Goal: Task Accomplishment & Management: Manage account settings

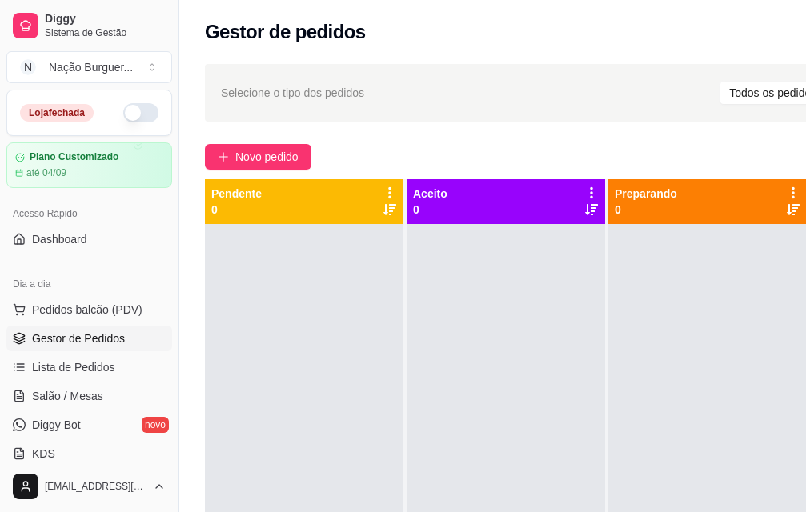
click at [133, 110] on button "button" at bounding box center [140, 112] width 35 height 19
click at [58, 449] on link "KDS" at bounding box center [89, 454] width 166 height 26
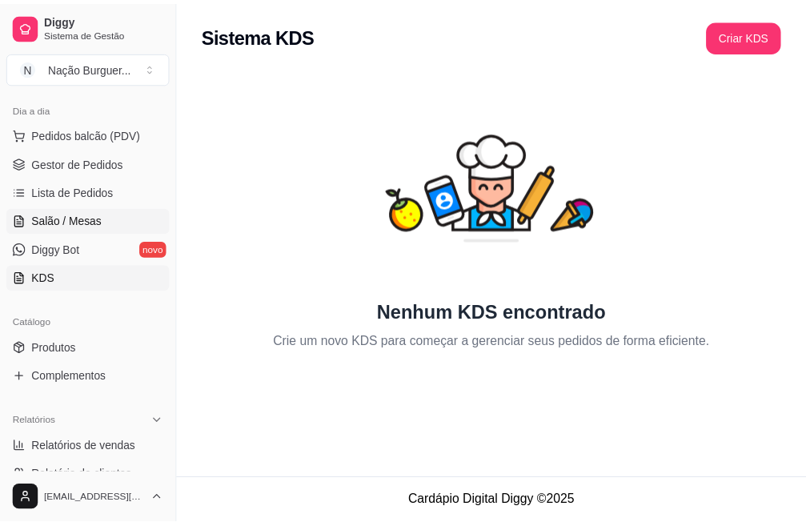
scroll to position [240, 0]
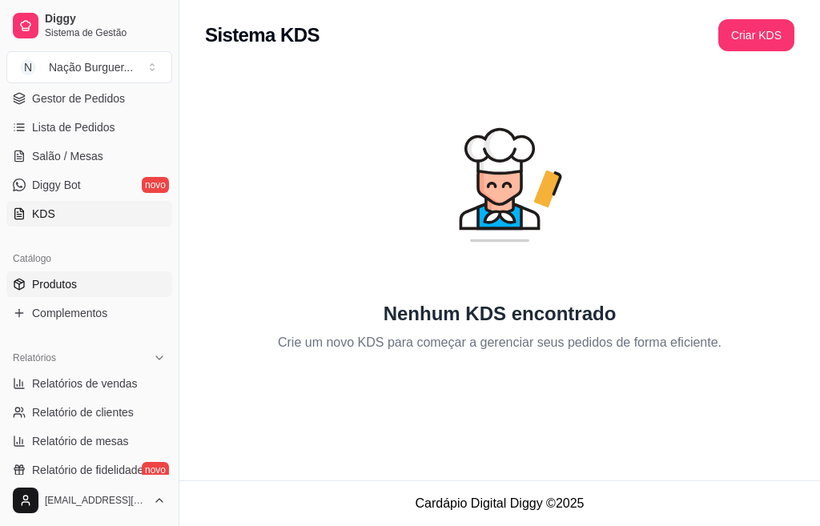
click at [77, 284] on link "Produtos" at bounding box center [89, 284] width 166 height 26
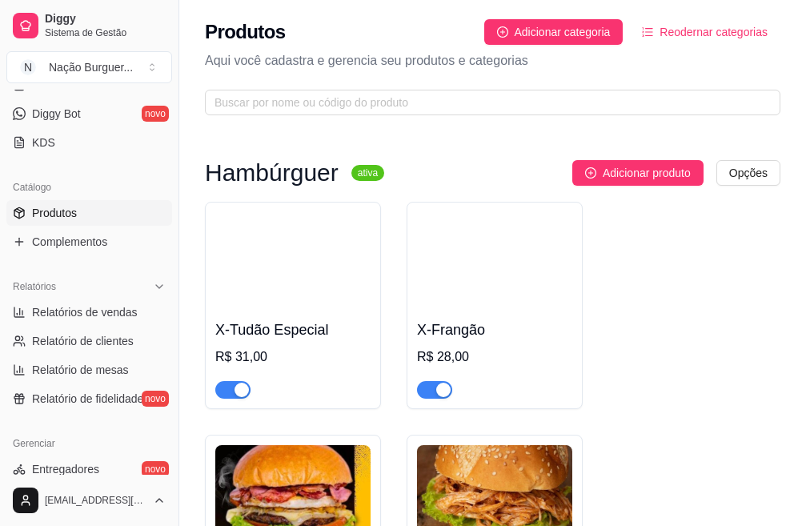
scroll to position [400, 0]
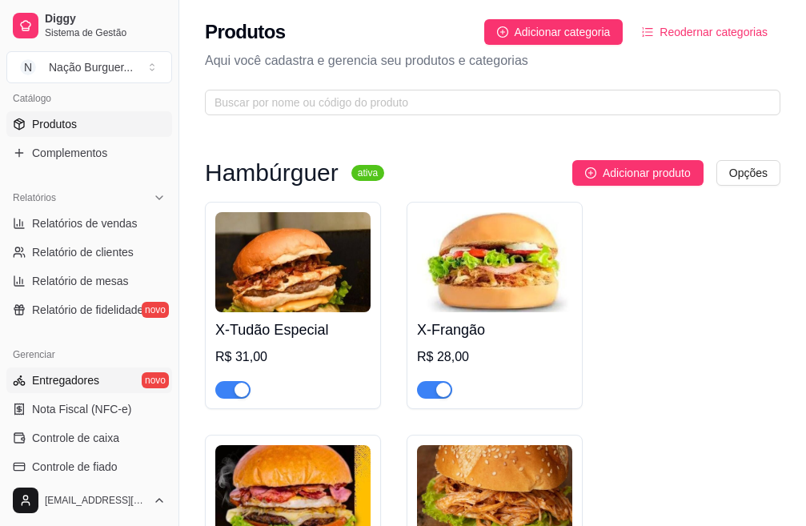
click at [98, 377] on link "Entregadores novo" at bounding box center [89, 381] width 166 height 26
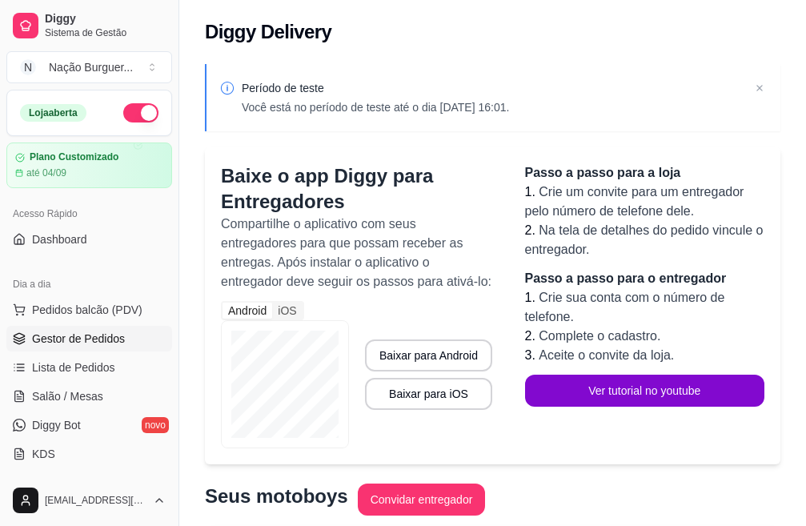
click at [88, 339] on span "Gestor de Pedidos" at bounding box center [78, 339] width 93 height 16
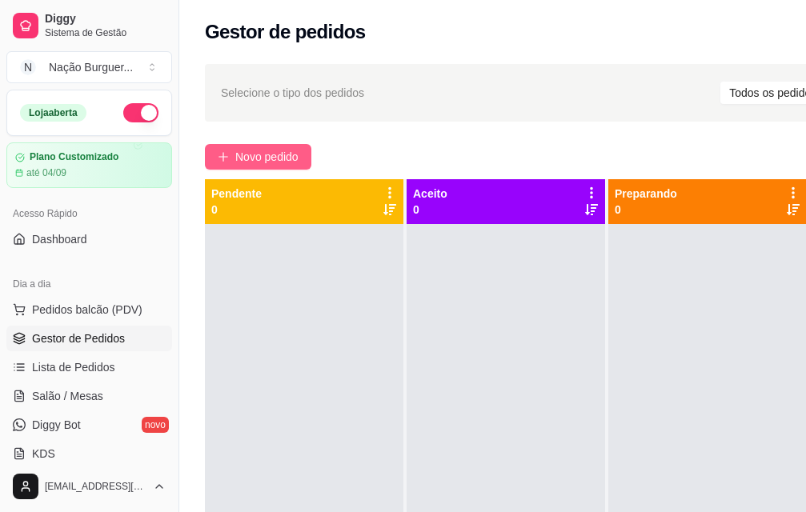
click at [247, 149] on span "Novo pedido" at bounding box center [266, 157] width 63 height 18
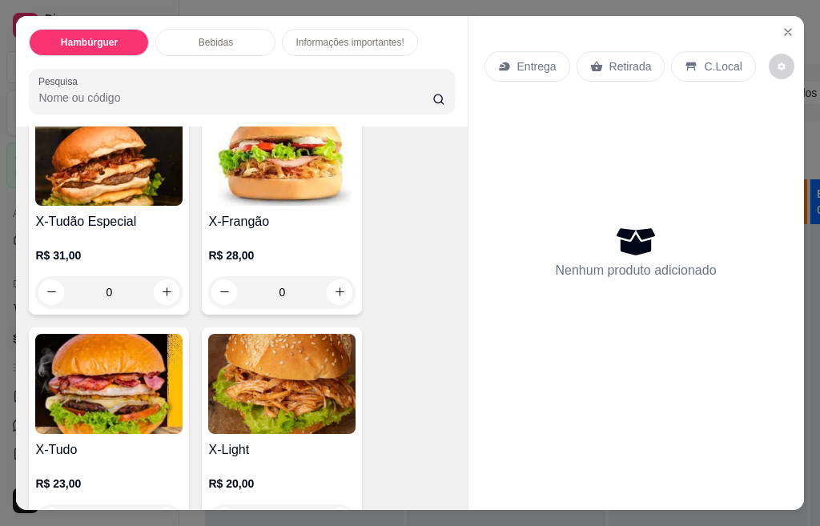
scroll to position [169, 0]
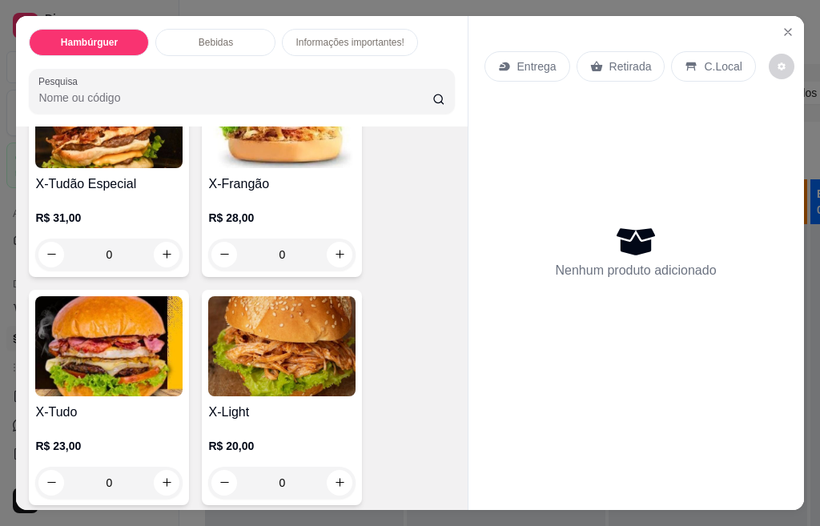
click at [167, 477] on div "0" at bounding box center [108, 483] width 147 height 32
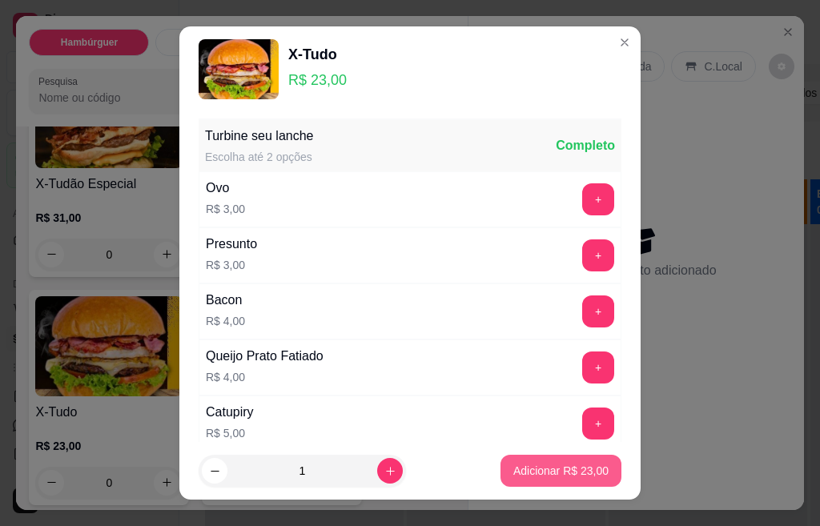
click at [540, 472] on p "Adicionar R$ 23,00" at bounding box center [560, 471] width 95 height 16
type input "1"
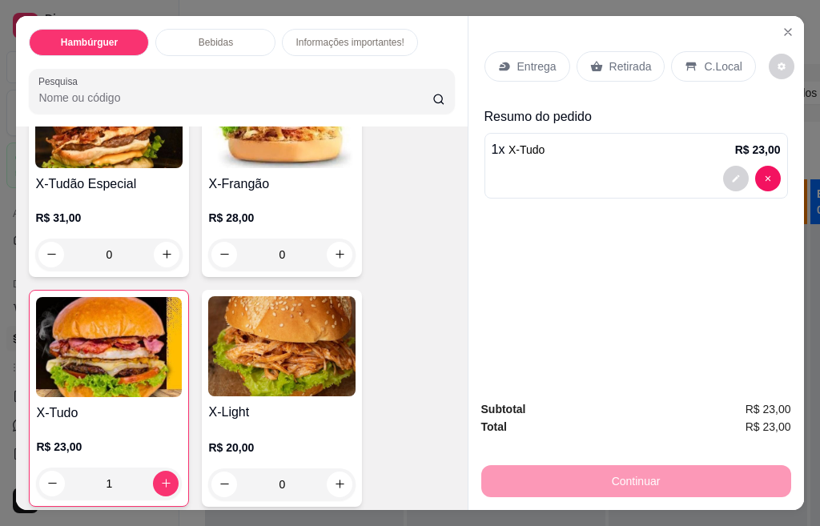
click at [527, 62] on p "Entrega" at bounding box center [536, 66] width 39 height 16
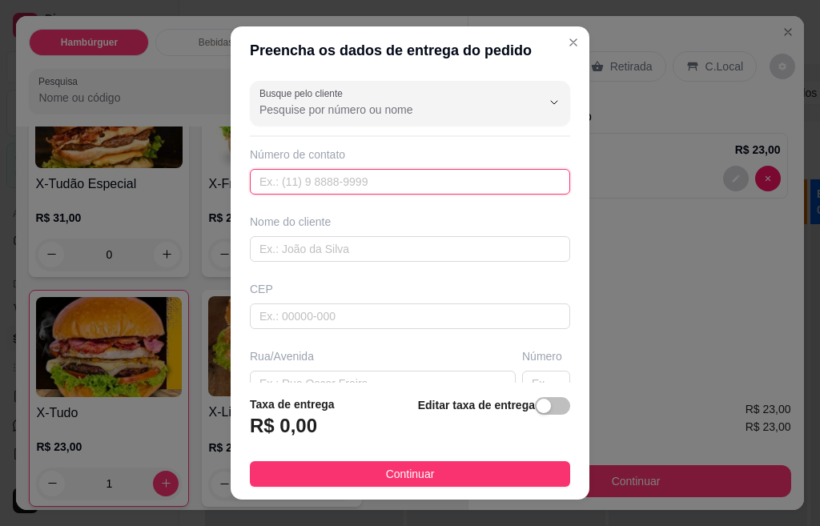
click at [299, 180] on input "text" at bounding box center [410, 182] width 320 height 26
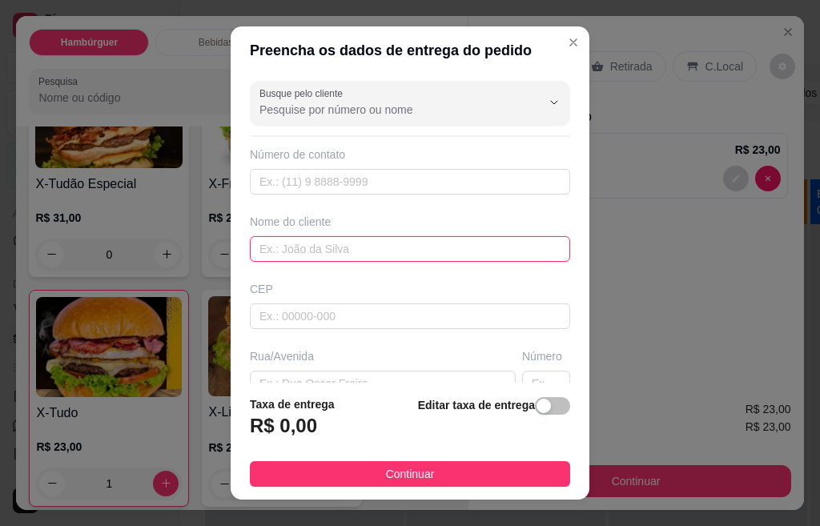
click at [284, 249] on input "text" at bounding box center [410, 249] width 320 height 26
type input "Cleber"
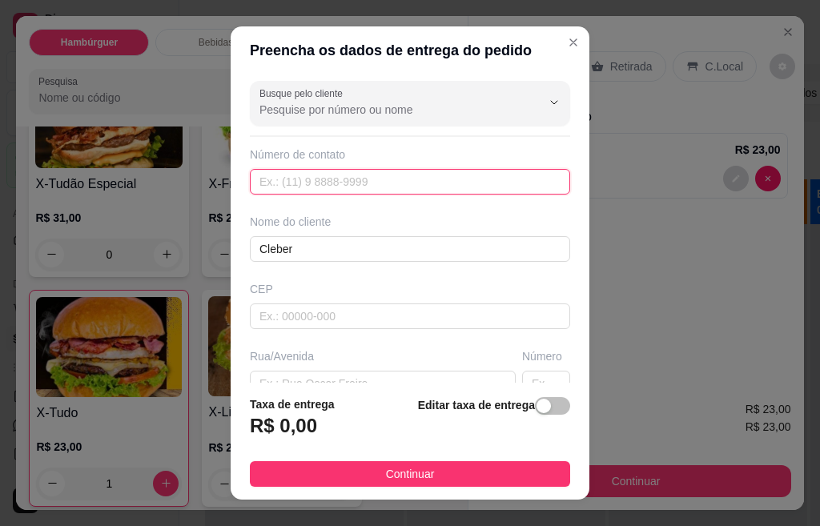
click at [294, 176] on input "text" at bounding box center [410, 182] width 320 height 26
type input "[PHONE_NUMBER]"
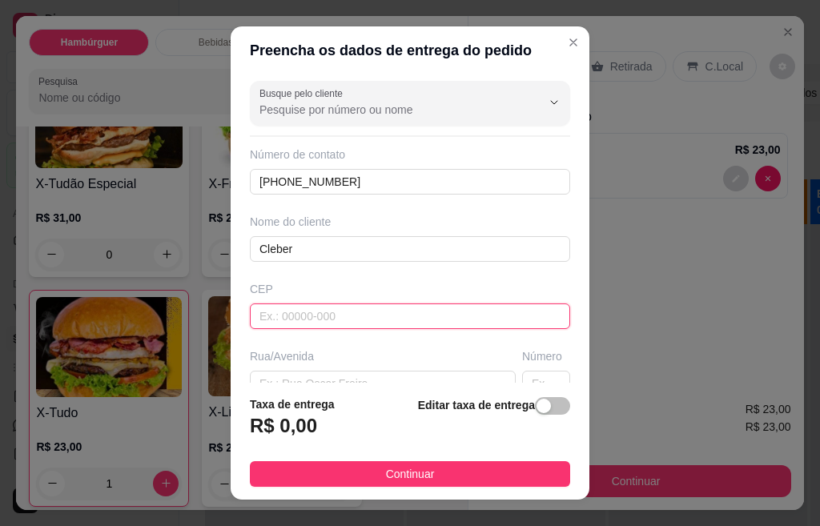
click at [303, 320] on input "text" at bounding box center [410, 316] width 320 height 26
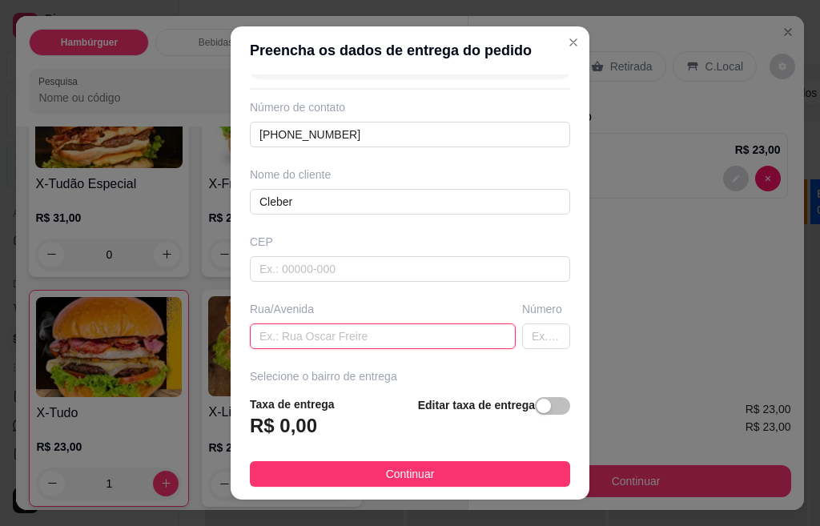
click at [299, 339] on input "text" at bounding box center [383, 336] width 266 height 26
type input "marte"
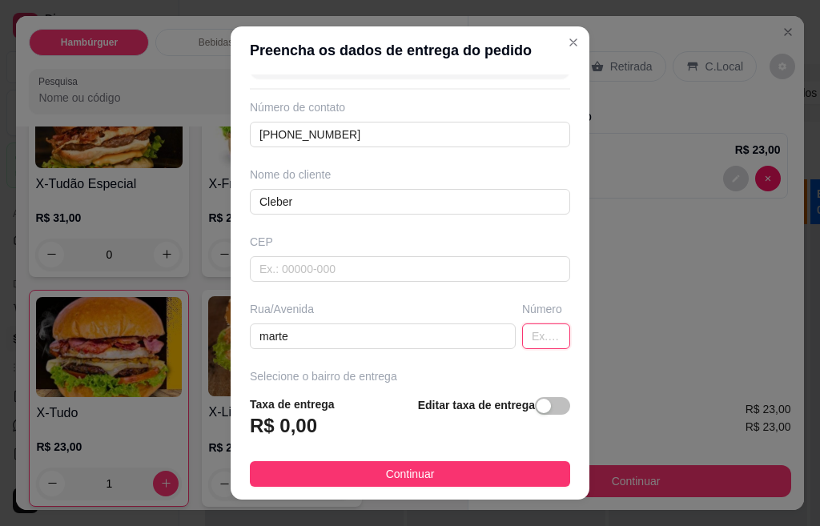
click at [522, 333] on input "text" at bounding box center [546, 336] width 48 height 26
type input "300"
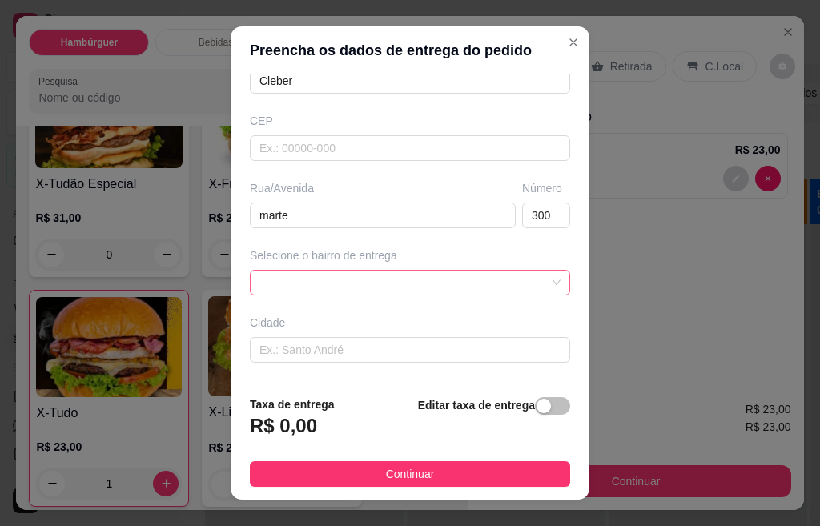
scroll to position [179, 0]
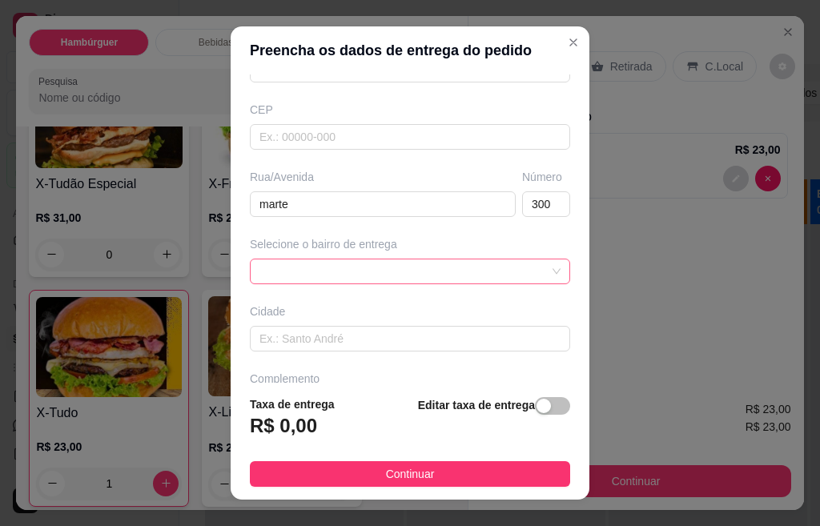
click at [517, 274] on div at bounding box center [410, 272] width 320 height 26
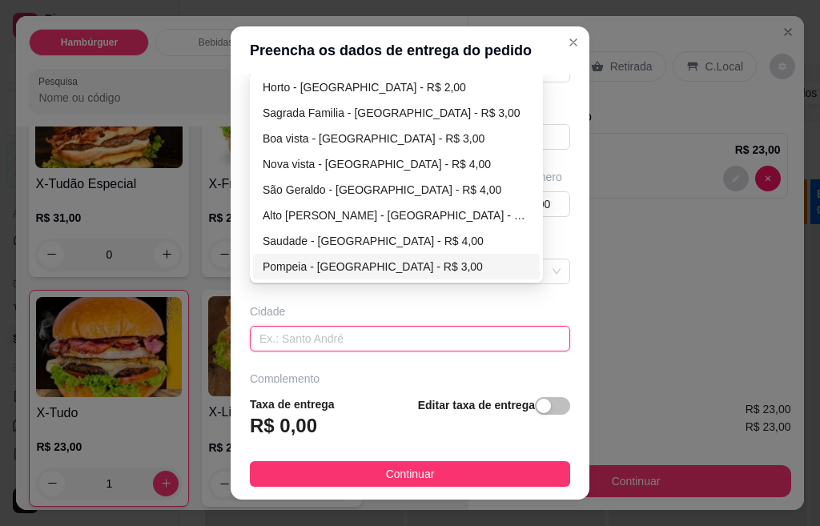
click at [271, 340] on input "text" at bounding box center [410, 339] width 320 height 26
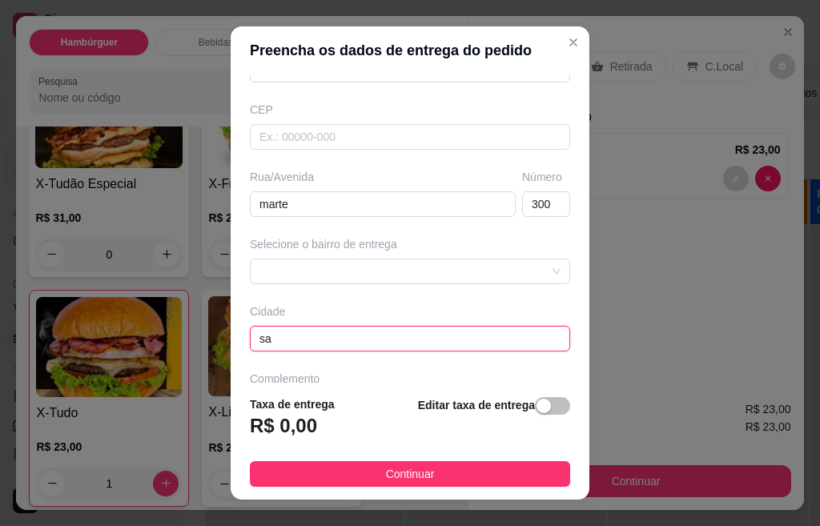
type input "s"
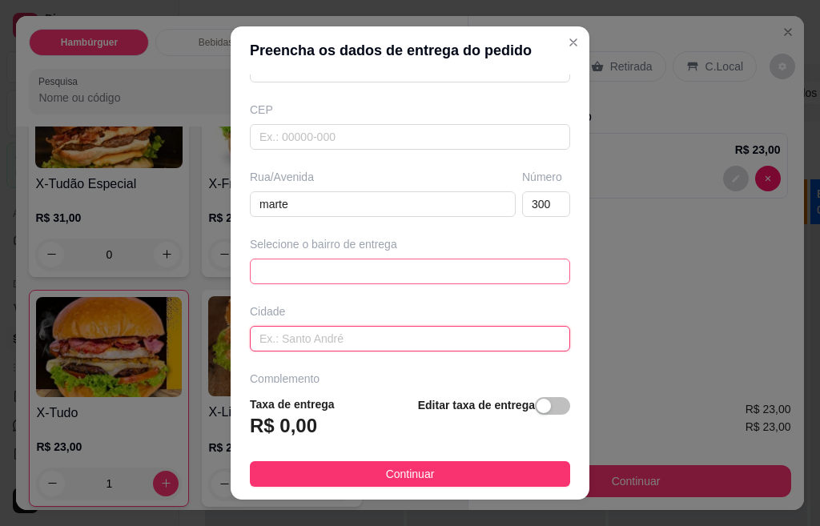
click at [521, 272] on div "689241726e7c775bbbe937a9 6892419d6e7c775bbbe937ac 689241c86e7c775bbbe937af Hort…" at bounding box center [410, 272] width 320 height 26
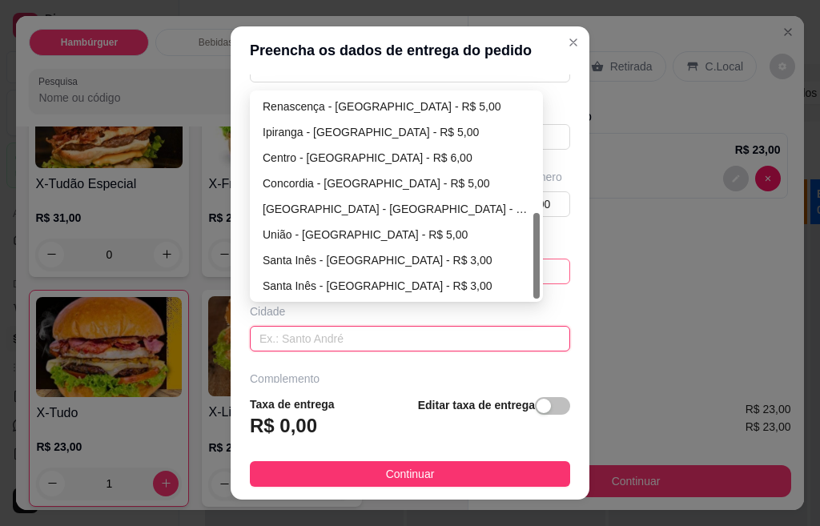
scroll to position [231, 0]
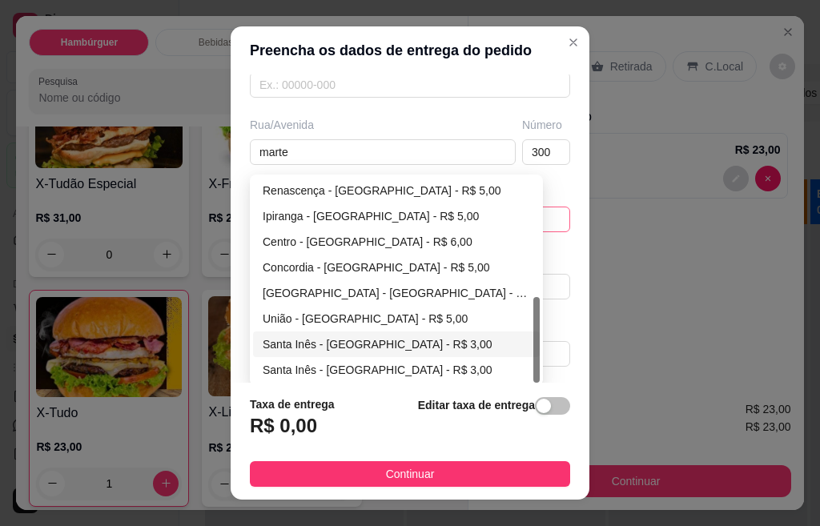
click at [347, 341] on div "Santa Inês - [GEOGRAPHIC_DATA] - R$ 3,00" at bounding box center [396, 344] width 267 height 18
type input "[GEOGRAPHIC_DATA]"
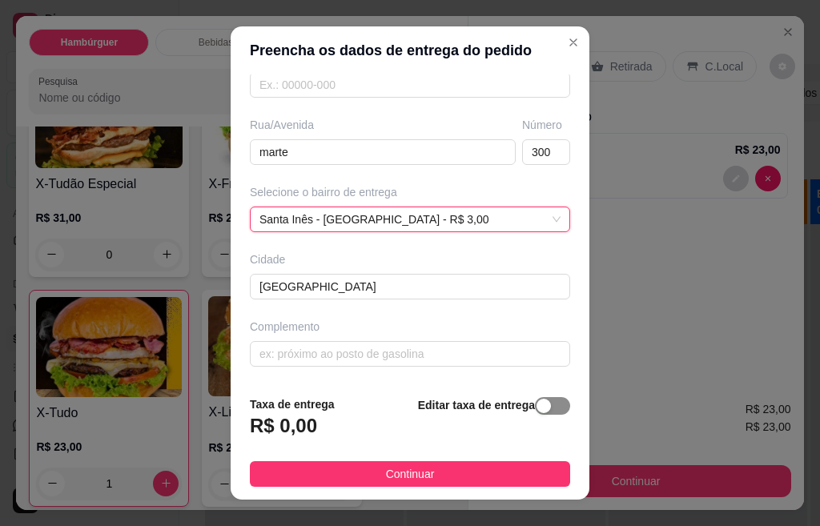
click at [536, 408] on div "button" at bounding box center [543, 406] width 14 height 14
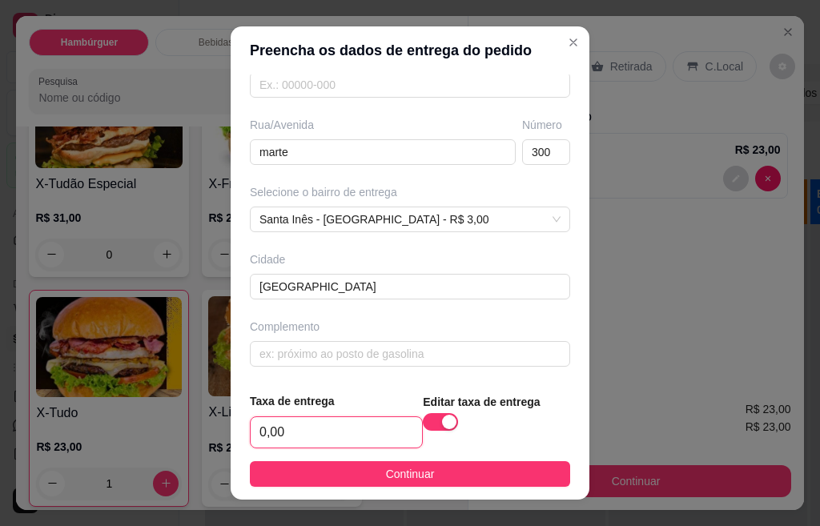
click at [285, 437] on input "0,00" at bounding box center [336, 432] width 171 height 30
type input "3,00"
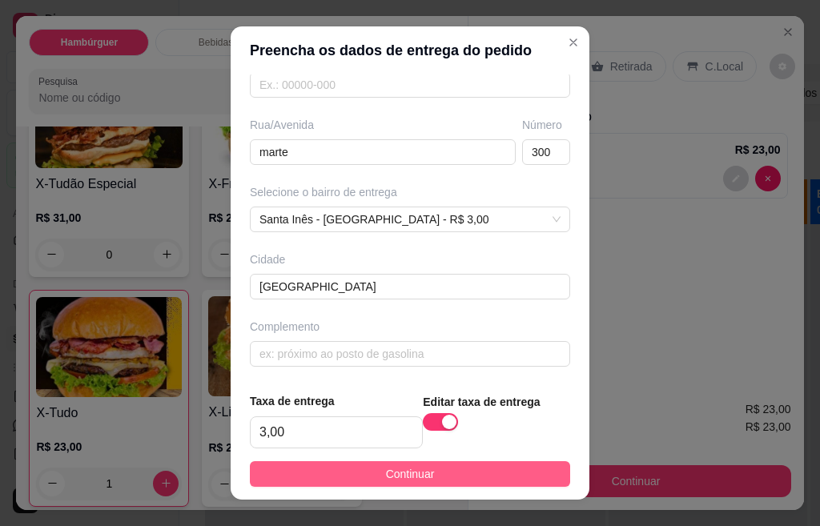
click at [393, 480] on span "Continuar" at bounding box center [410, 474] width 49 height 18
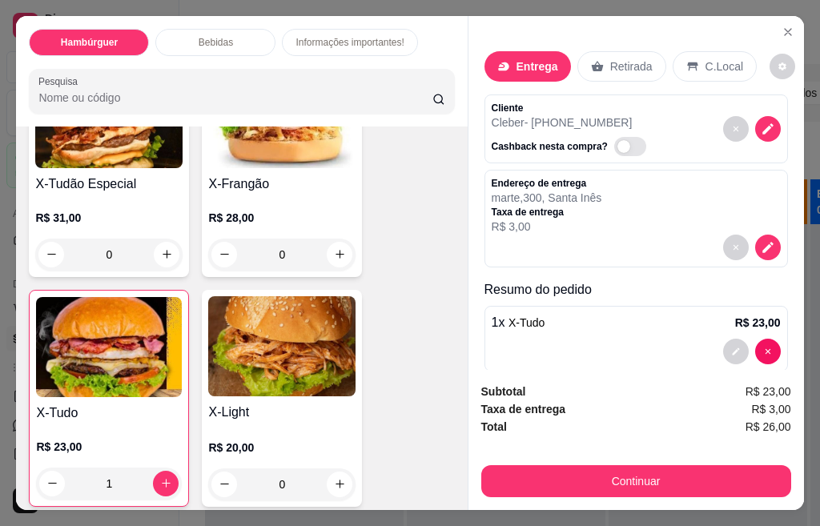
scroll to position [23, 0]
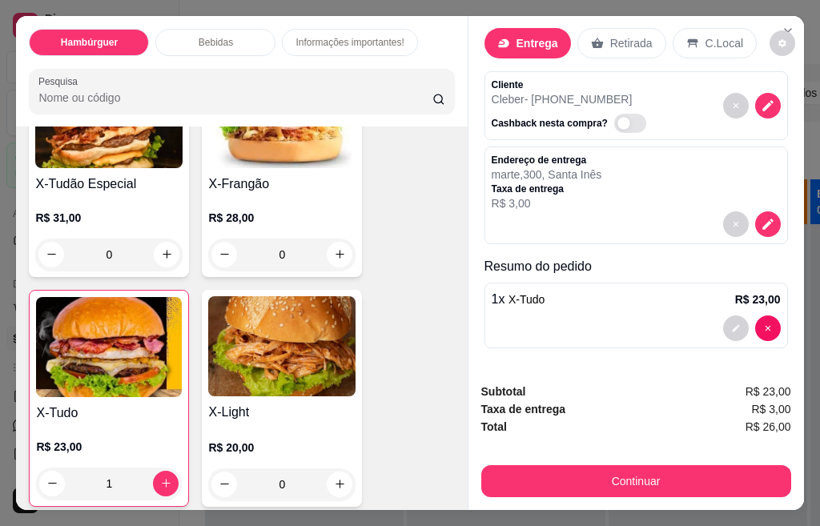
click at [114, 94] on input "Pesquisa" at bounding box center [235, 98] width 394 height 16
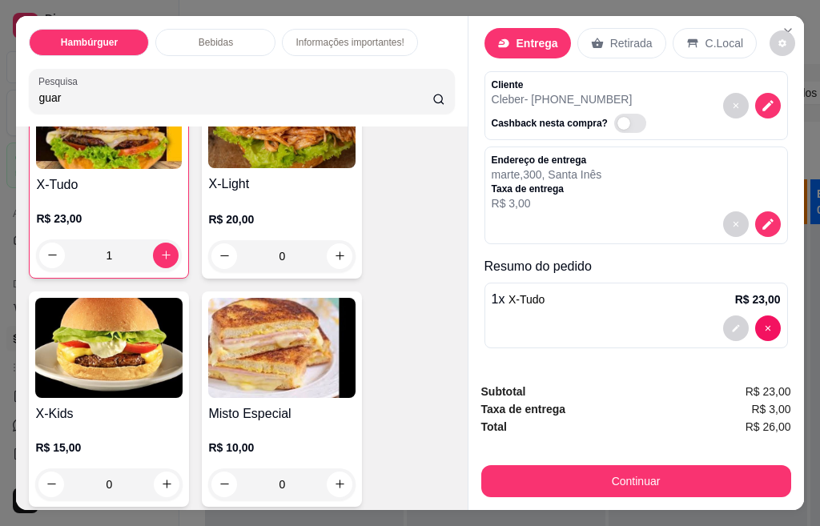
scroll to position [429, 0]
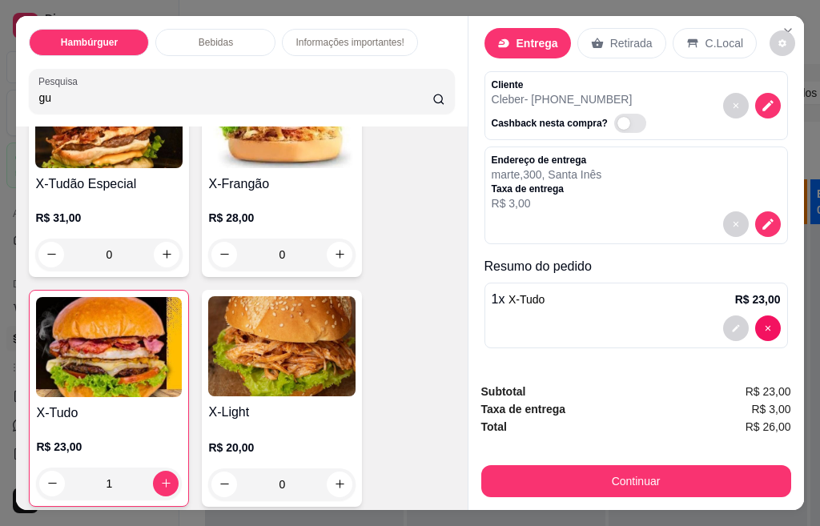
type input "g"
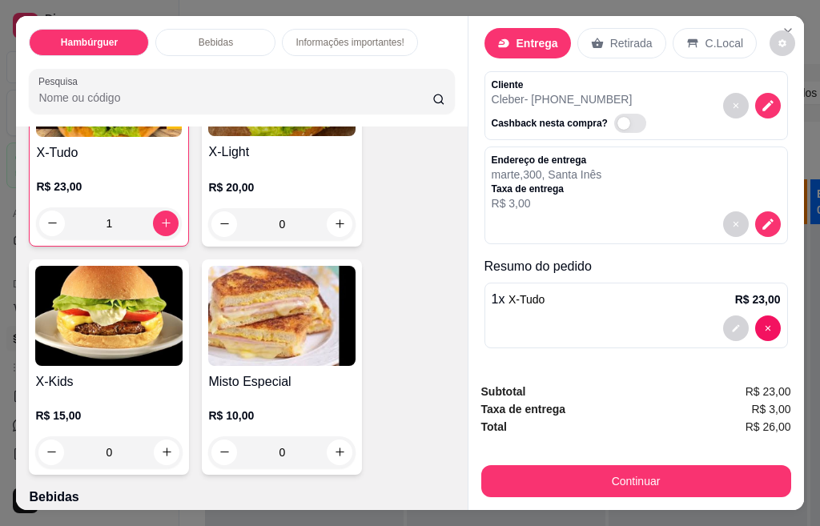
scroll to position [169, 0]
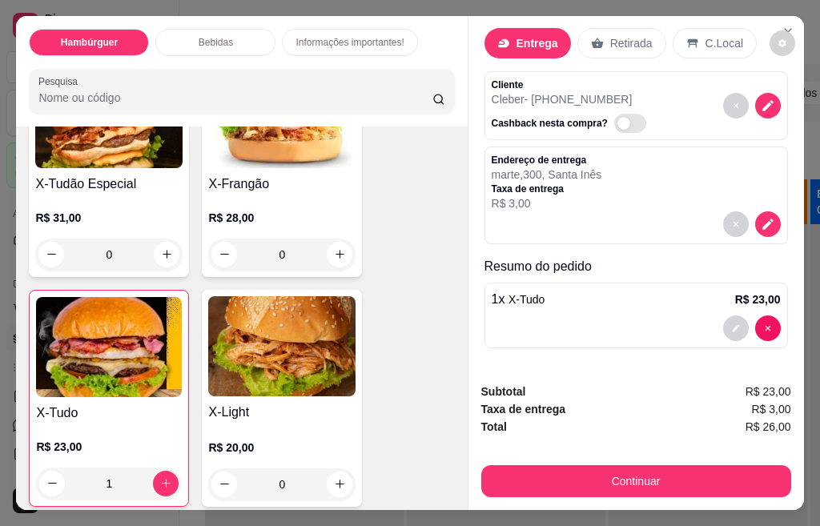
click at [218, 36] on p "Bebidas" at bounding box center [216, 42] width 34 height 13
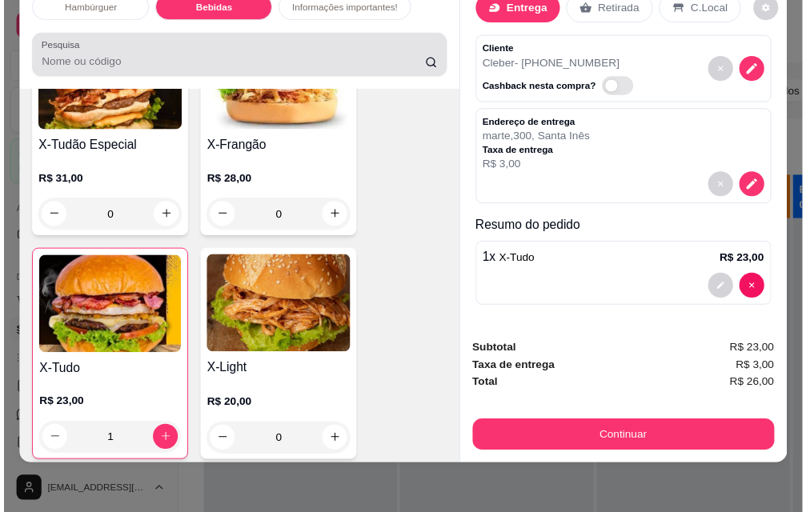
scroll to position [790, 0]
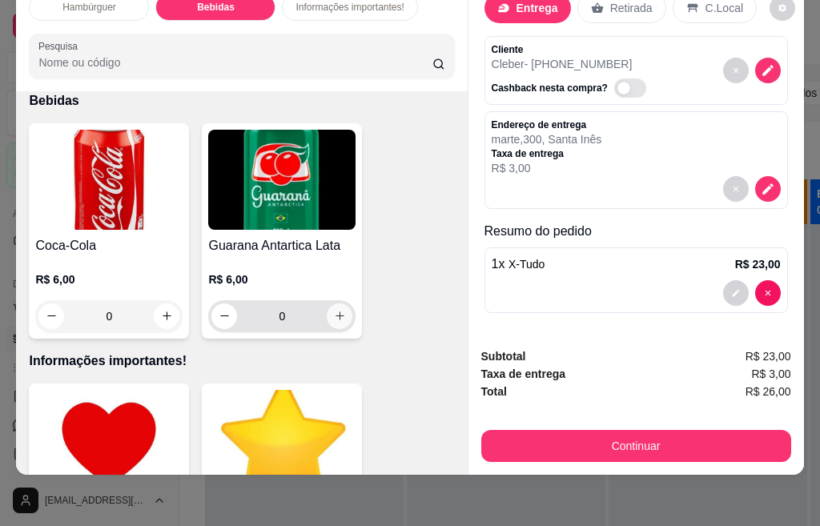
click at [334, 310] on icon "increase-product-quantity" at bounding box center [340, 316] width 12 height 12
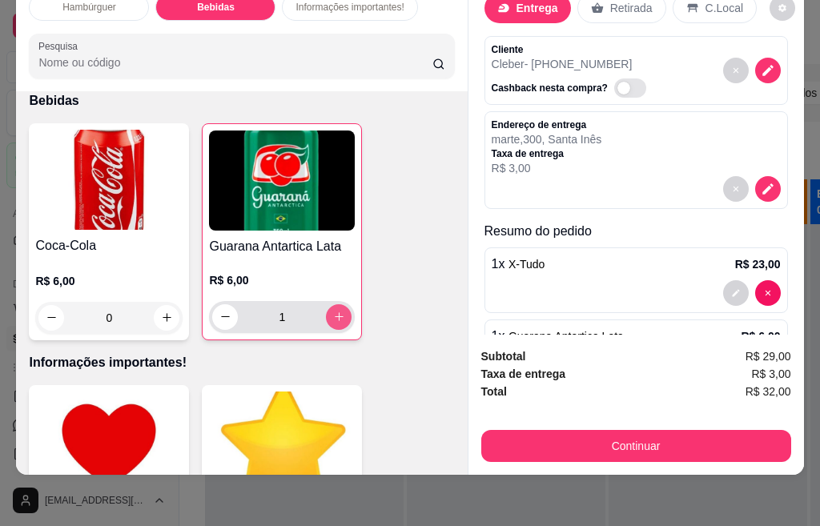
type input "1"
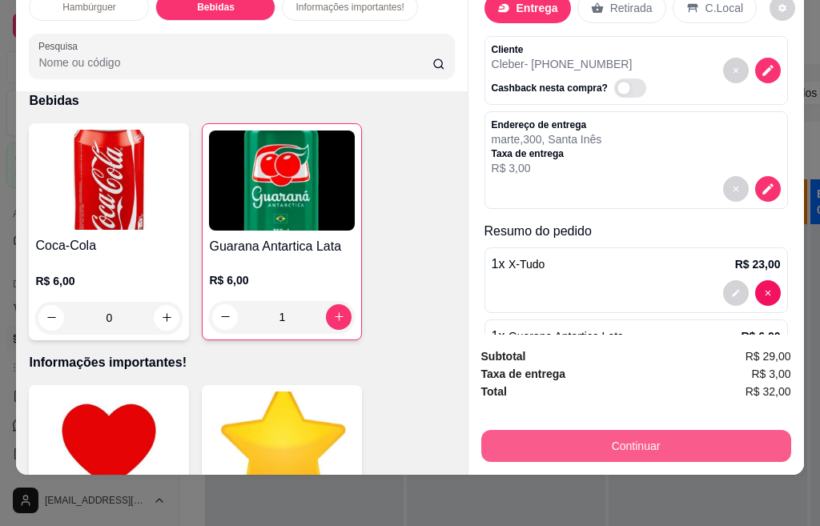
click at [665, 435] on button "Continuar" at bounding box center [636, 446] width 310 height 32
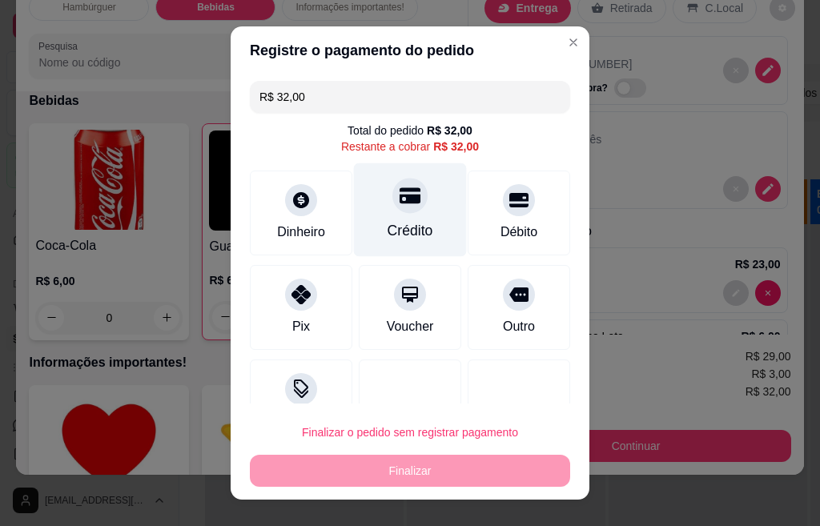
click at [419, 199] on div "Crédito" at bounding box center [410, 210] width 113 height 94
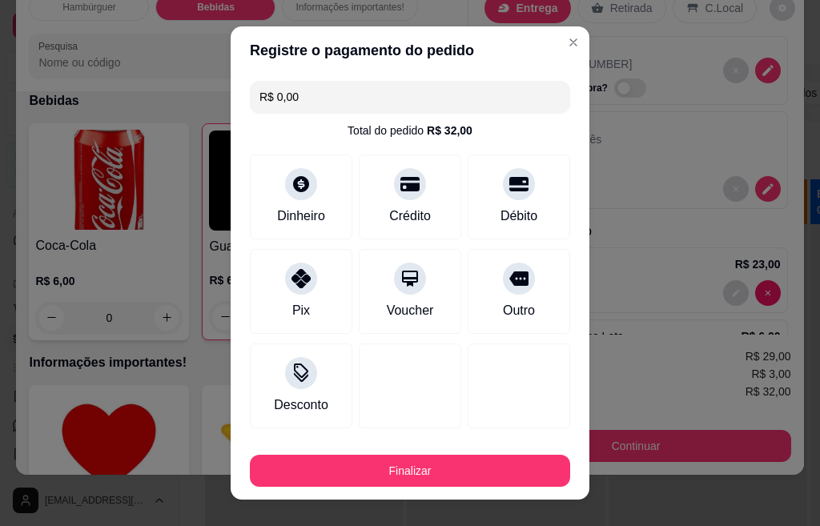
type input "R$ 0,00"
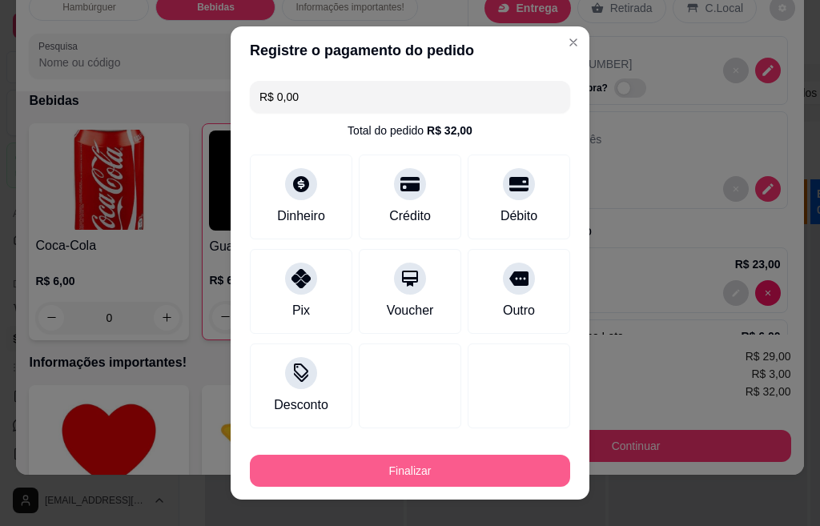
click at [383, 472] on button "Finalizar" at bounding box center [410, 471] width 320 height 32
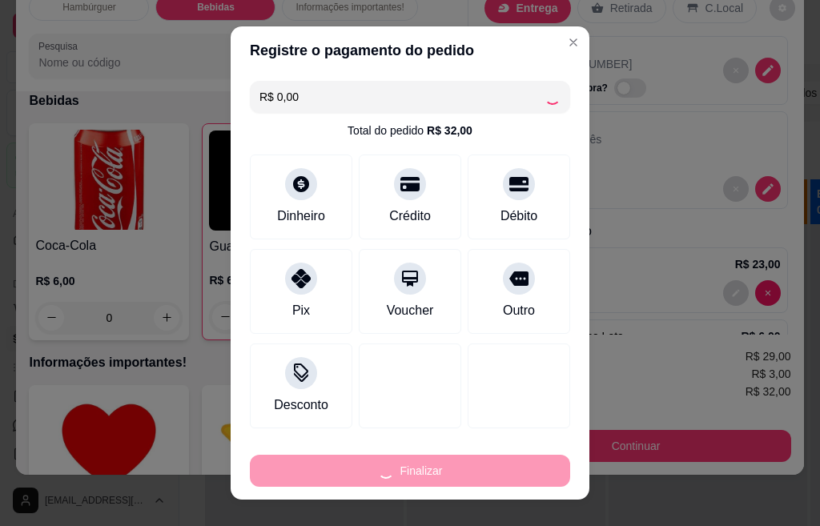
type input "0"
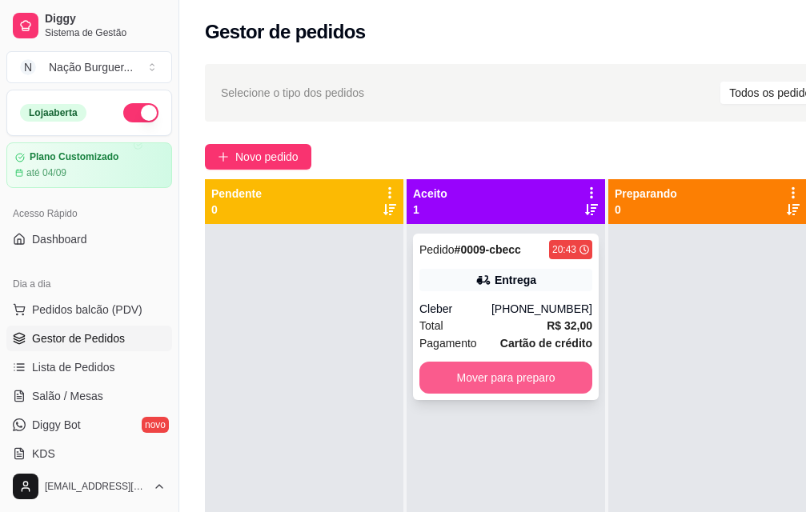
click at [534, 381] on button "Mover para preparo" at bounding box center [506, 378] width 173 height 32
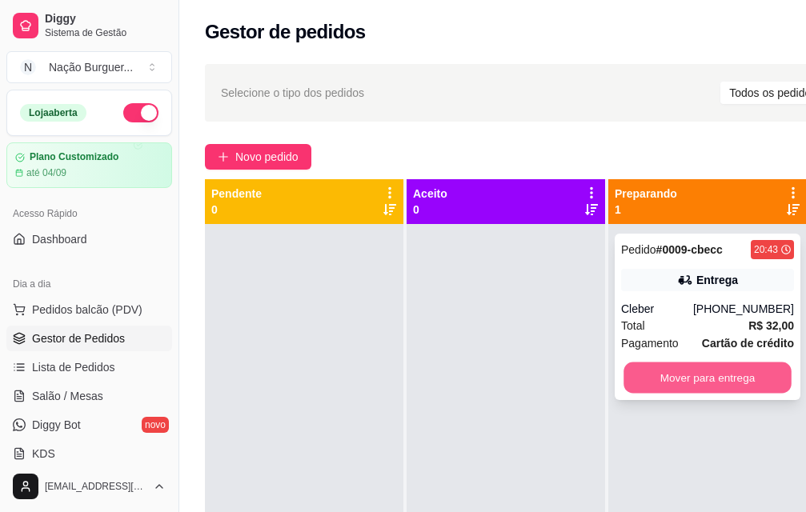
click at [667, 376] on button "Mover para entrega" at bounding box center [708, 378] width 168 height 31
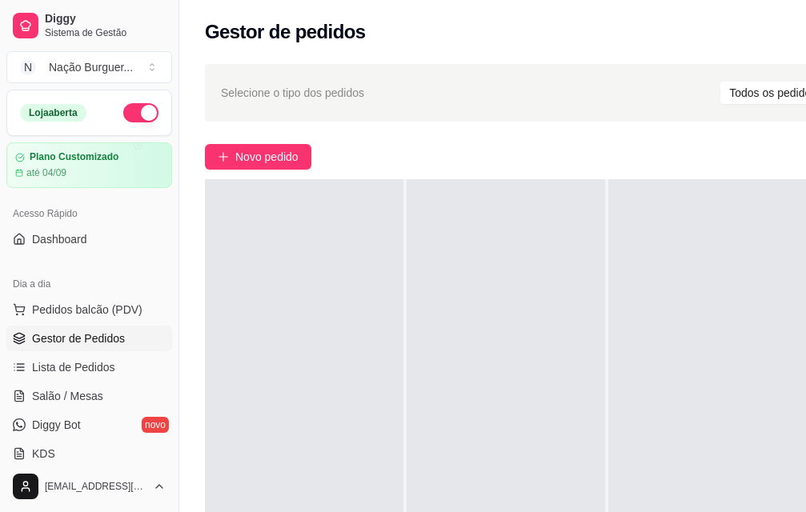
scroll to position [0, 179]
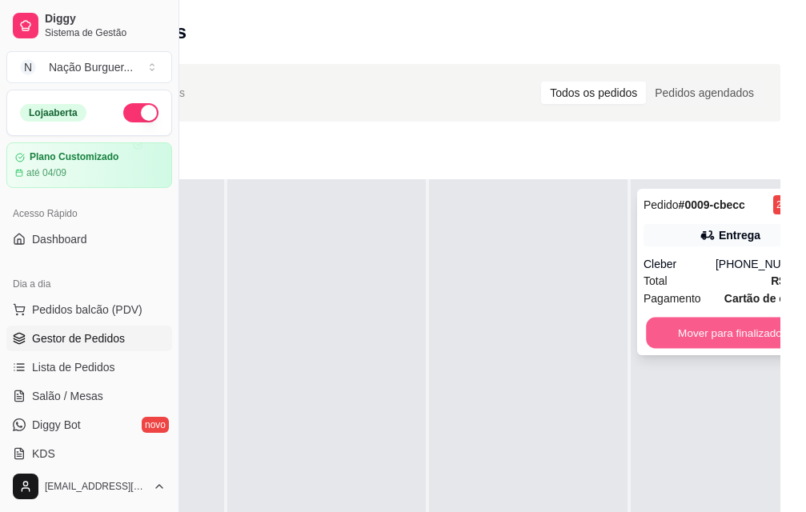
click at [694, 318] on button "Mover para finalizado" at bounding box center [730, 333] width 168 height 31
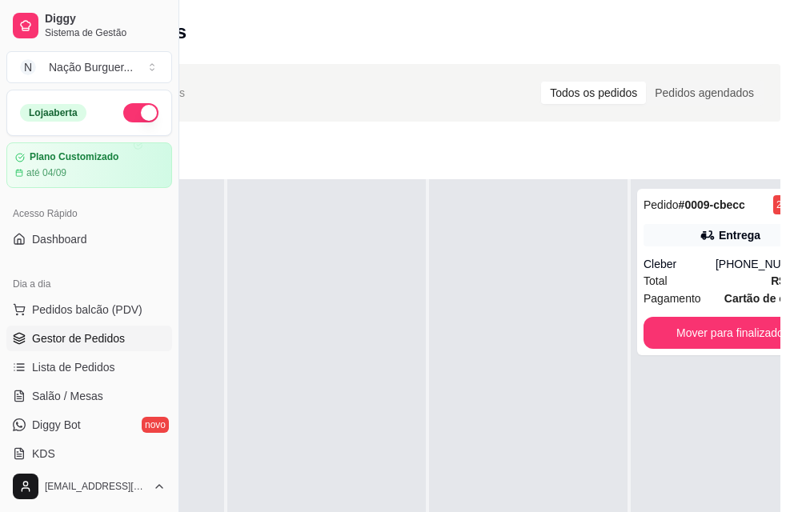
scroll to position [80, 179]
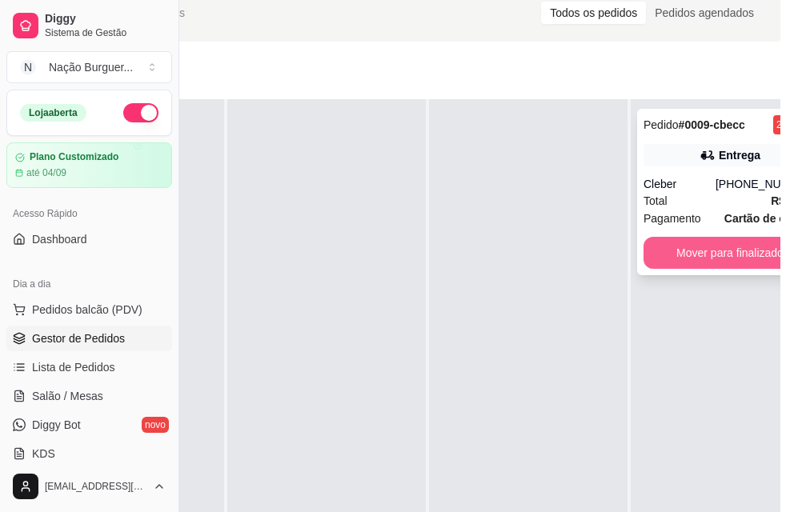
click at [735, 239] on button "Mover para finalizado" at bounding box center [730, 253] width 173 height 32
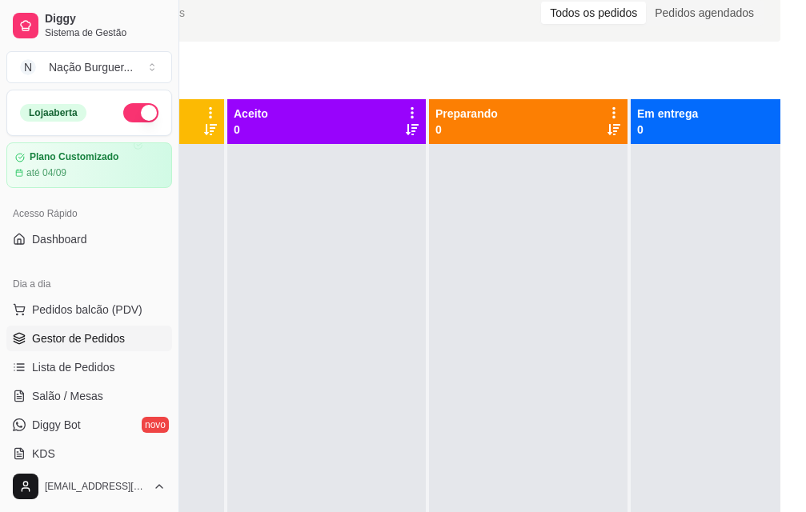
scroll to position [80, 0]
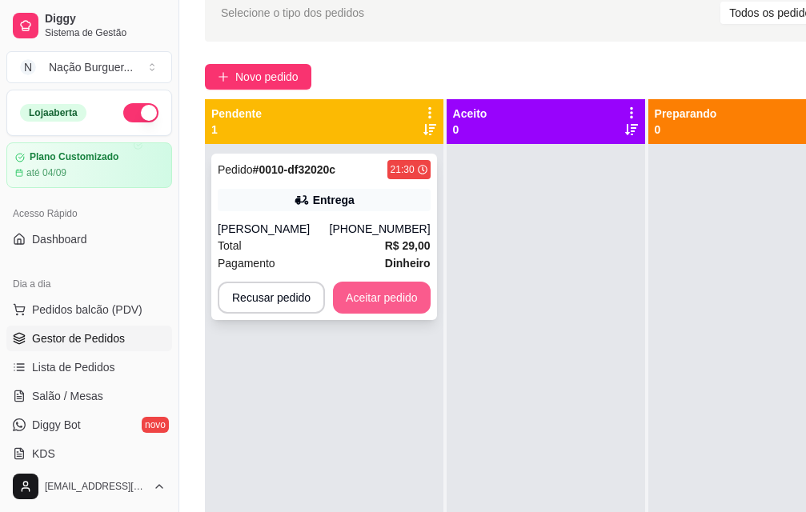
click at [378, 303] on button "Aceitar pedido" at bounding box center [382, 298] width 98 height 32
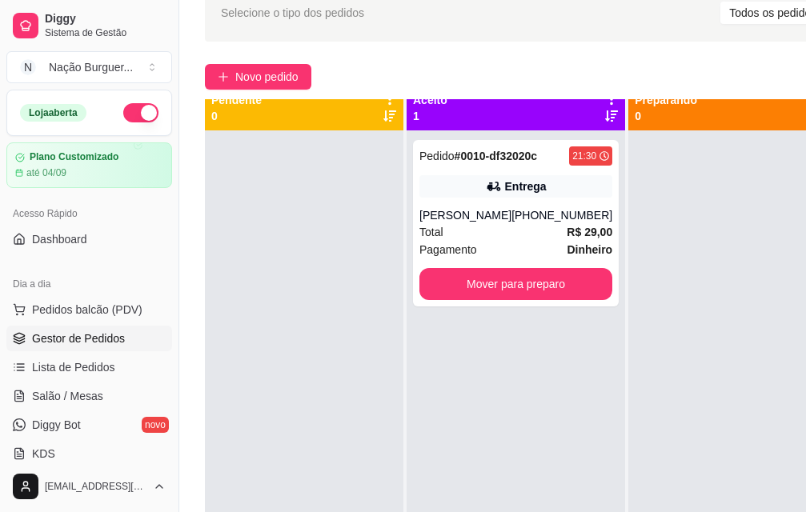
scroll to position [0, 0]
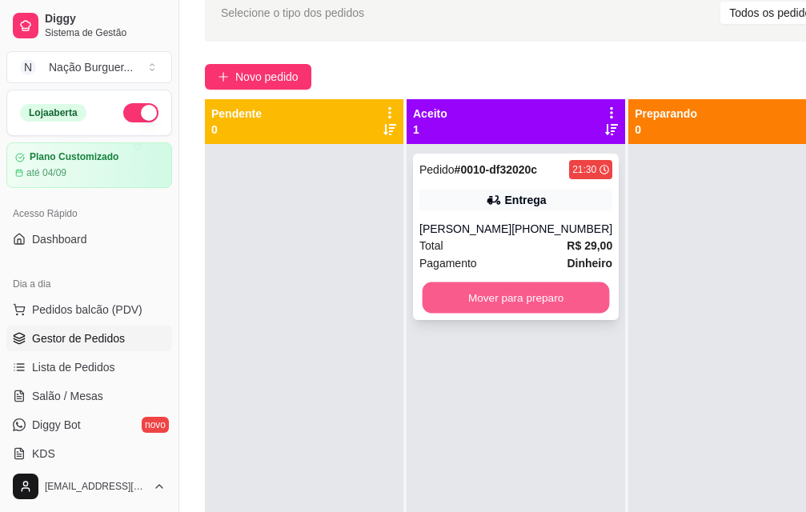
click at [519, 299] on button "Mover para preparo" at bounding box center [516, 298] width 187 height 31
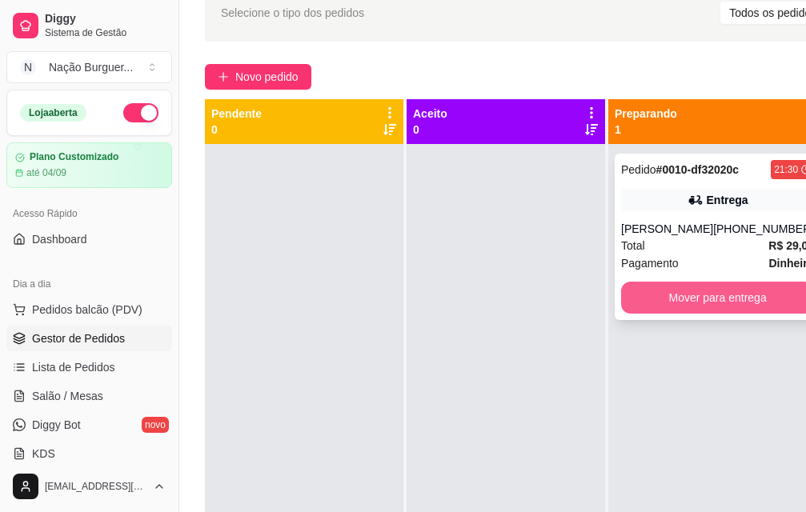
click at [714, 286] on button "Mover para entrega" at bounding box center [717, 298] width 193 height 32
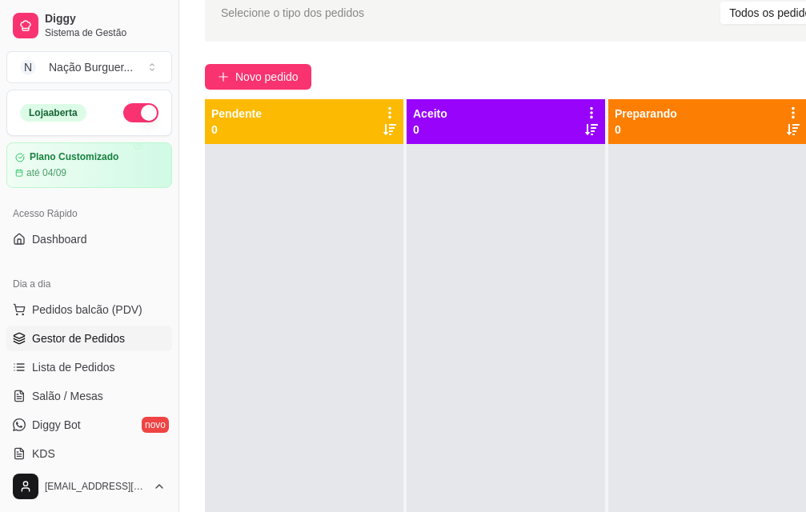
scroll to position [80, 179]
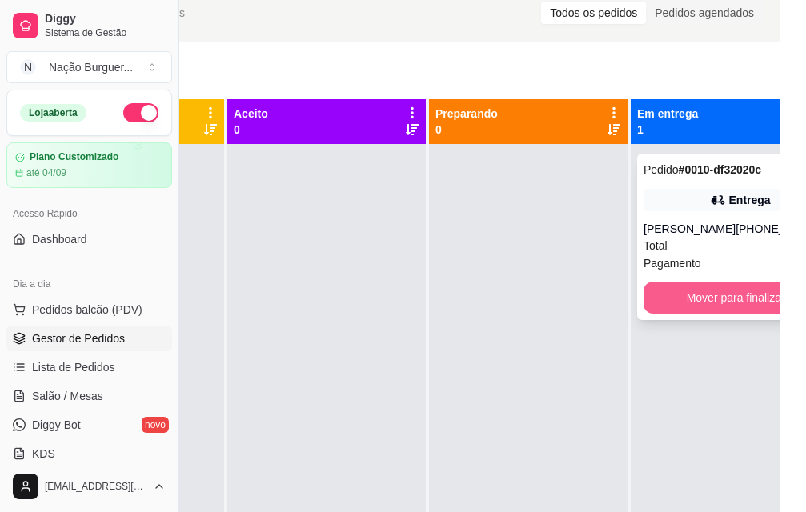
click at [703, 291] on button "Mover para finalizado" at bounding box center [740, 298] width 193 height 32
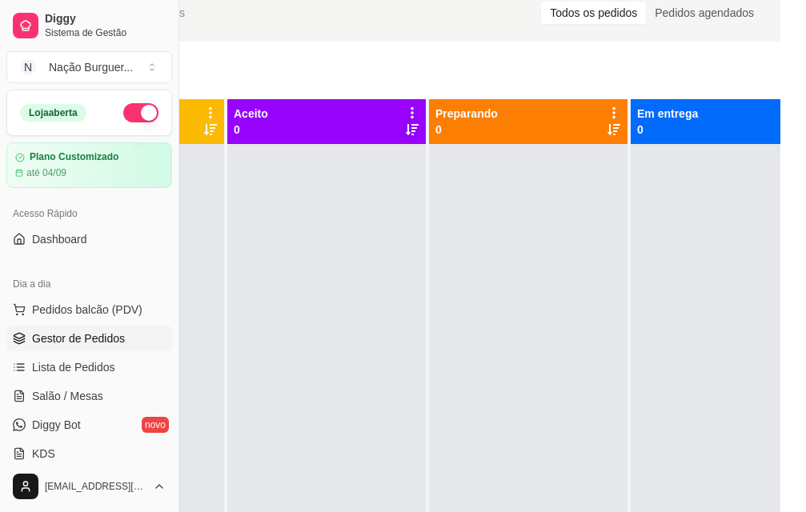
scroll to position [80, 0]
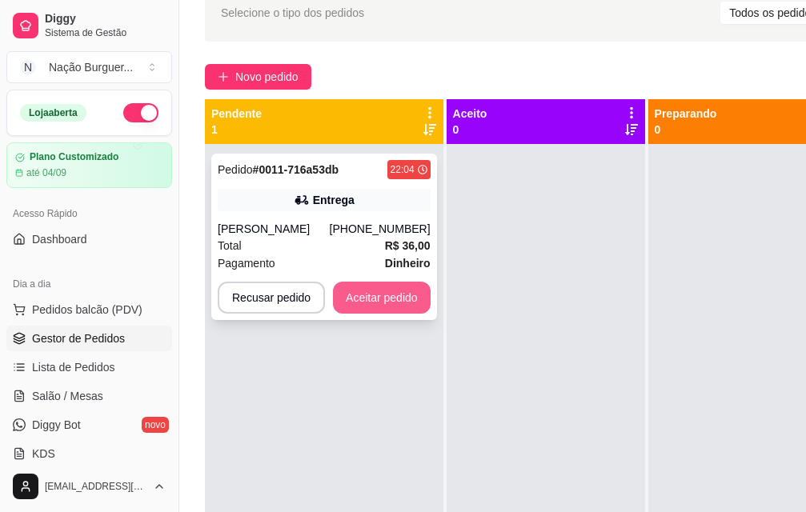
click at [370, 290] on button "Aceitar pedido" at bounding box center [382, 298] width 98 height 32
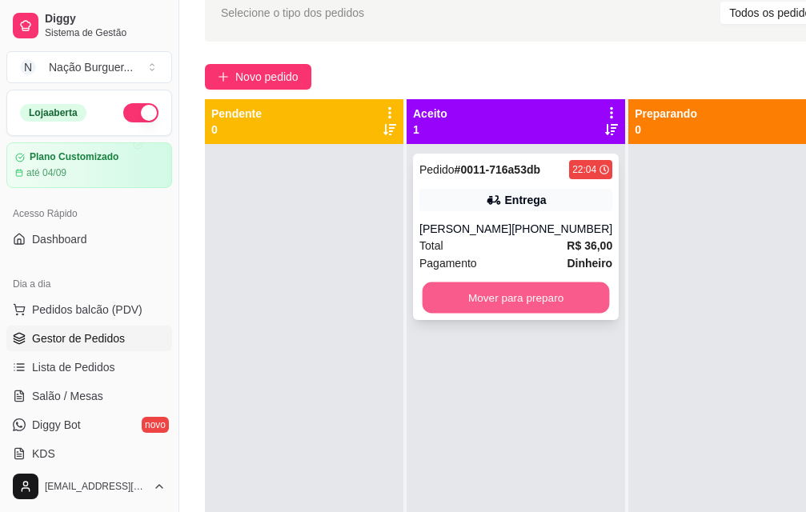
click at [483, 303] on button "Mover para preparo" at bounding box center [516, 298] width 187 height 31
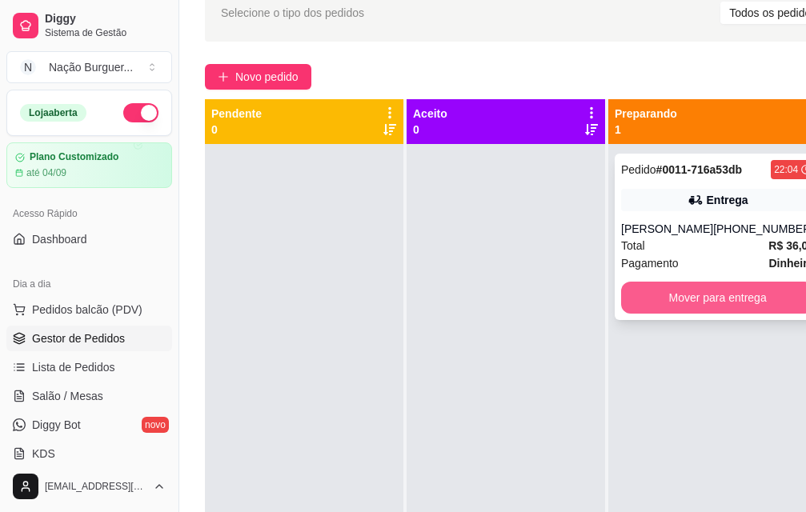
click at [654, 304] on button "Mover para entrega" at bounding box center [717, 298] width 193 height 32
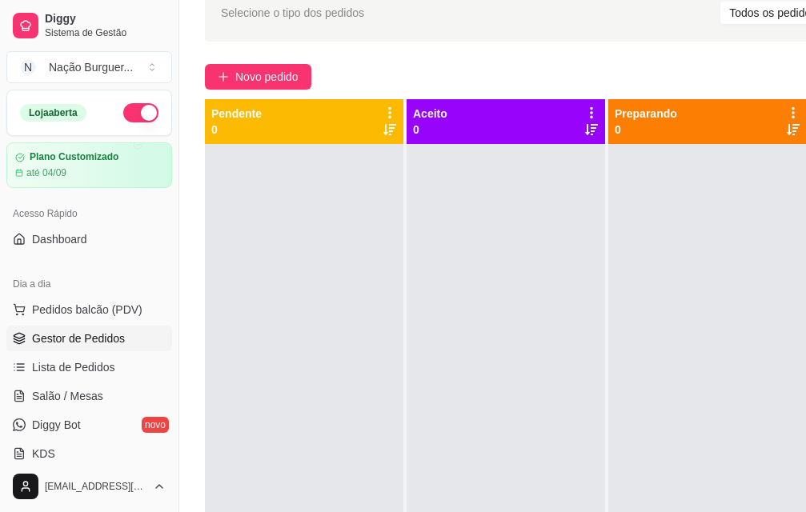
scroll to position [80, 179]
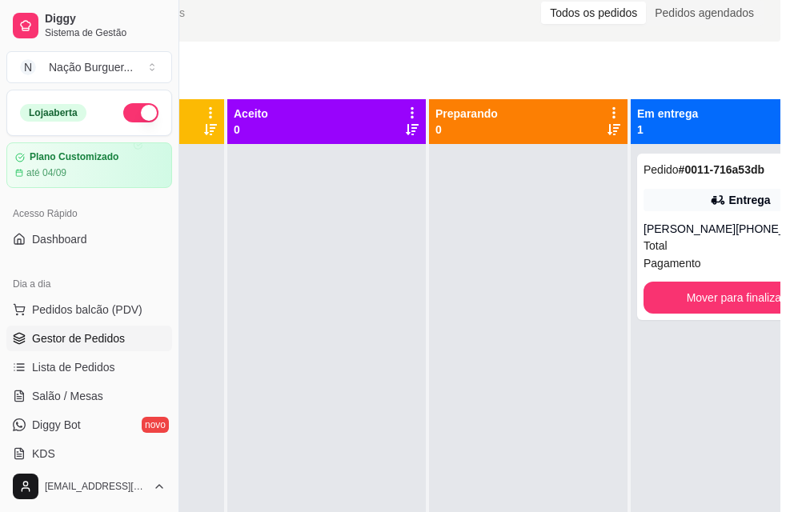
click at [796, 511] on div "Selecione o tipo dos pedidos Todos os pedidos Pedidos agendados Novo pedido Pen…" at bounding box center [403, 302] width 806 height 657
click at [797, 512] on div "Selecione o tipo dos pedidos Todos os pedidos Pedidos agendados Novo pedido Pen…" at bounding box center [403, 302] width 806 height 657
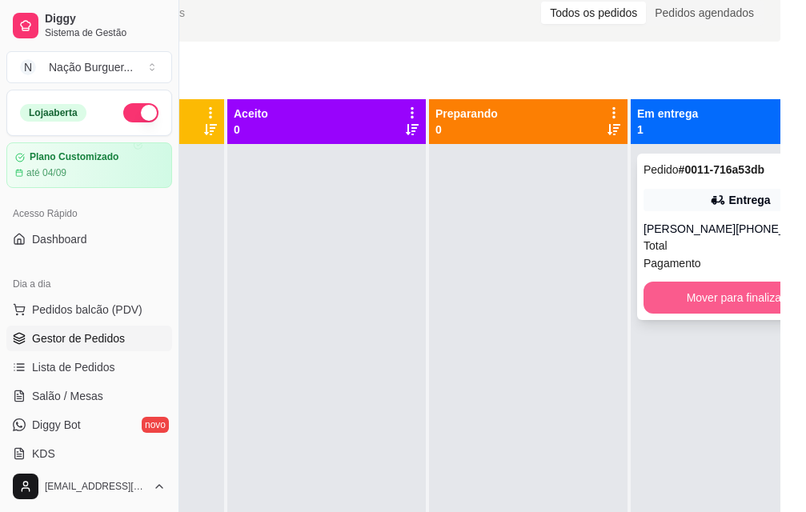
click at [698, 290] on button "Mover para finalizado" at bounding box center [740, 298] width 193 height 32
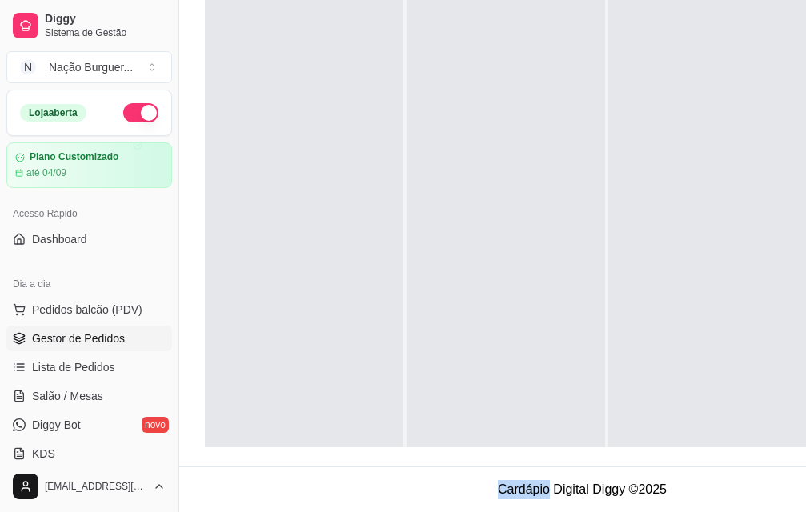
scroll to position [0, 0]
